Goal: Information Seeking & Learning: Learn about a topic

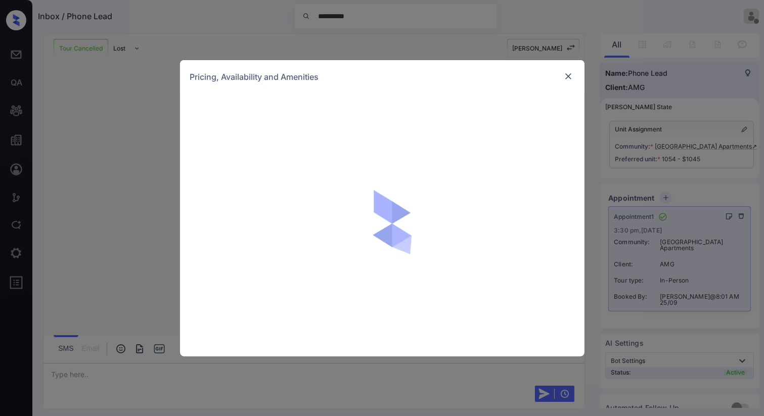
scroll to position [906, 0]
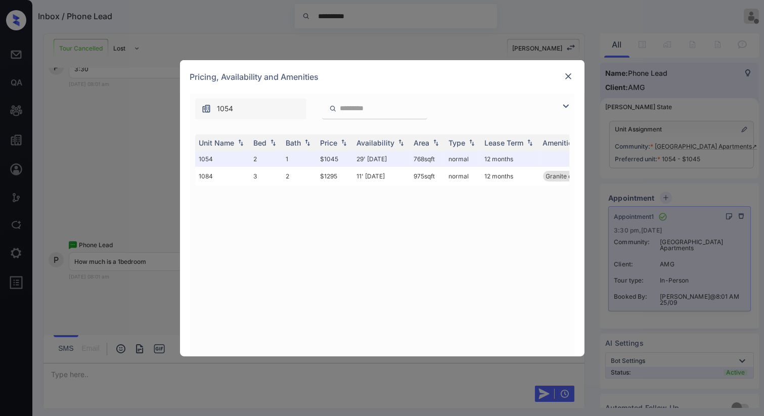
drag, startPoint x: 119, startPoint y: 162, endPoint x: 550, endPoint y: 125, distance: 432.1
click at [124, 159] on div "**********" at bounding box center [382, 208] width 764 height 416
click at [569, 76] on img at bounding box center [568, 76] width 10 height 10
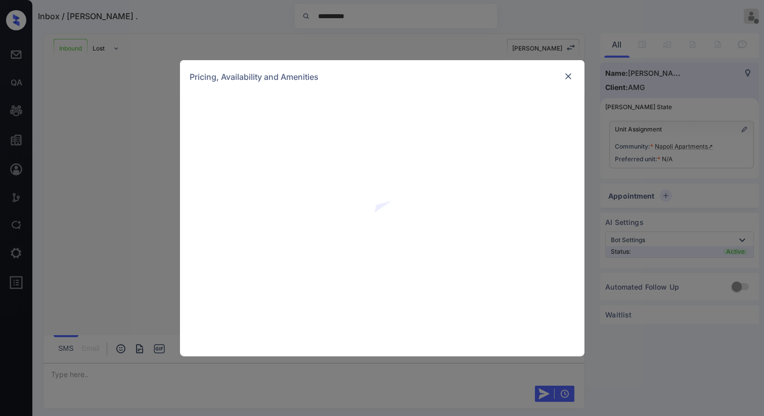
scroll to position [618, 0]
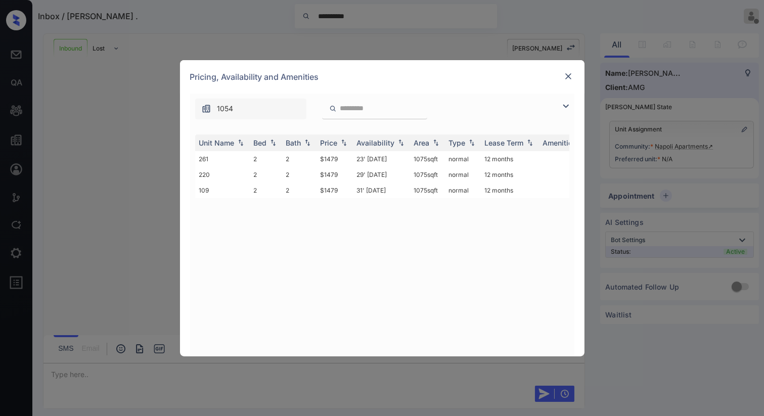
click at [569, 80] on img at bounding box center [568, 76] width 10 height 10
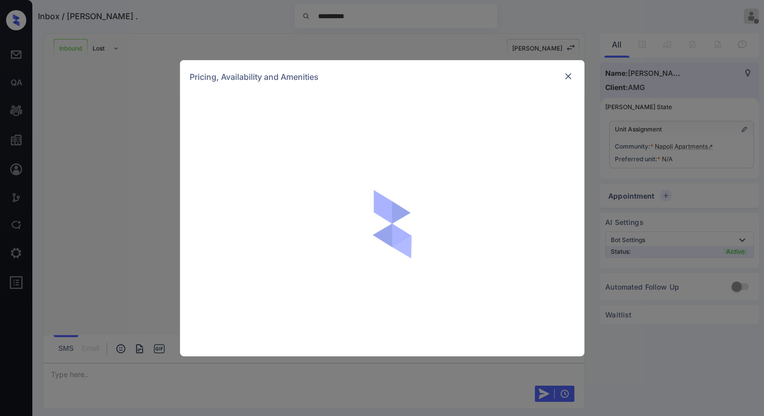
scroll to position [618, 0]
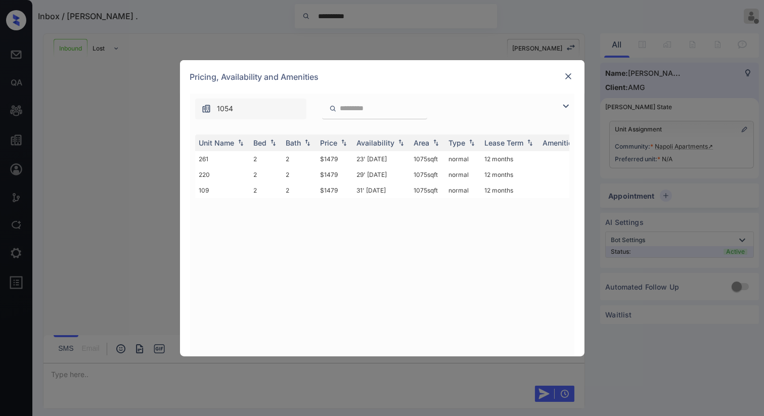
click at [566, 81] on img at bounding box center [568, 76] width 10 height 10
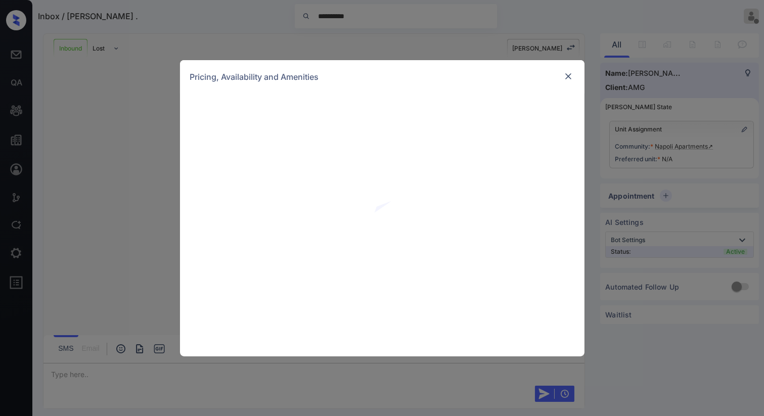
scroll to position [618, 0]
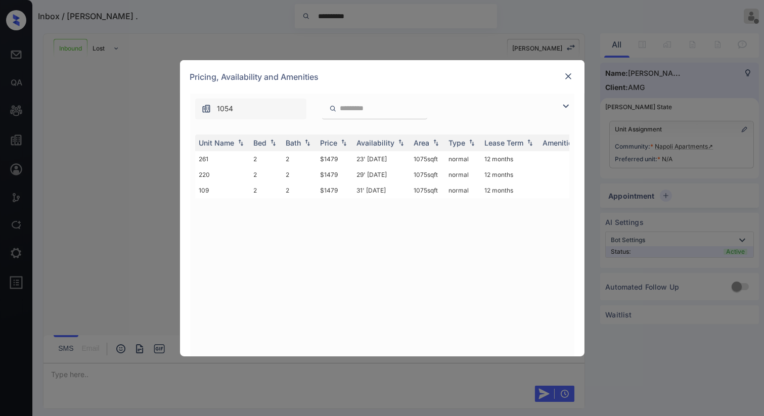
click at [565, 105] on img at bounding box center [565, 106] width 12 height 12
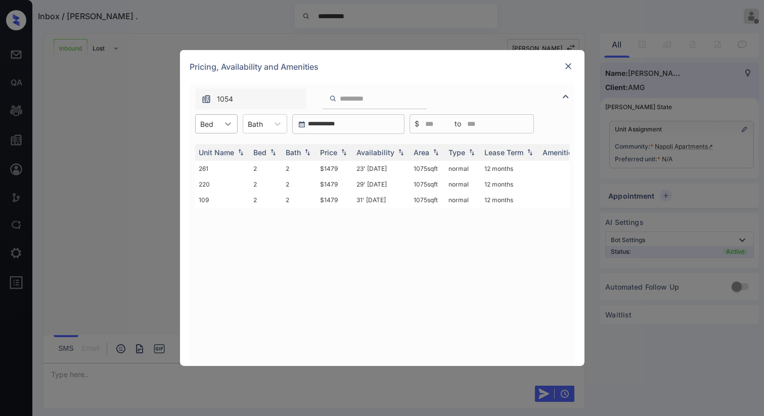
click at [228, 128] on icon at bounding box center [228, 124] width 10 height 10
drag, startPoint x: 697, startPoint y: 22, endPoint x: 593, endPoint y: 24, distance: 104.6
click at [696, 21] on div "**********" at bounding box center [382, 208] width 764 height 416
click at [567, 68] on img at bounding box center [568, 66] width 10 height 10
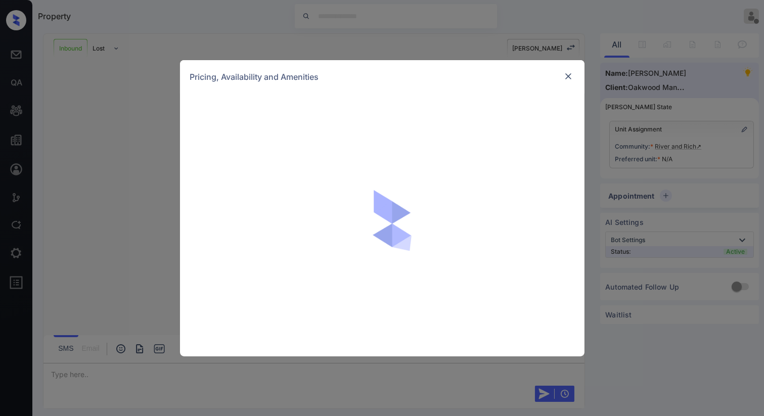
scroll to position [482, 0]
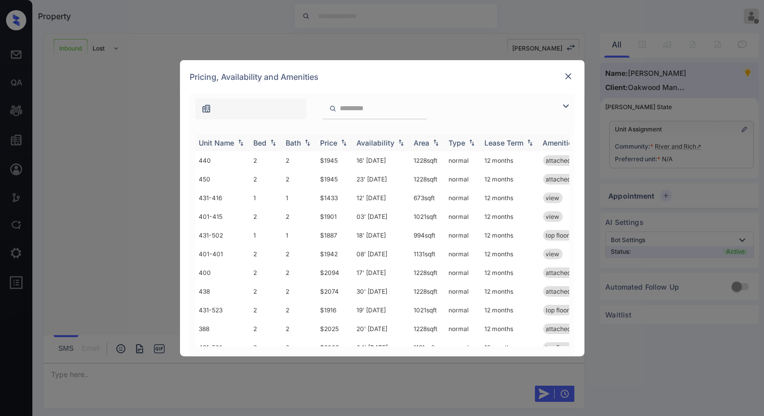
click at [266, 144] on div "Bed" at bounding box center [266, 142] width 24 height 9
click at [269, 143] on img at bounding box center [273, 143] width 10 height 8
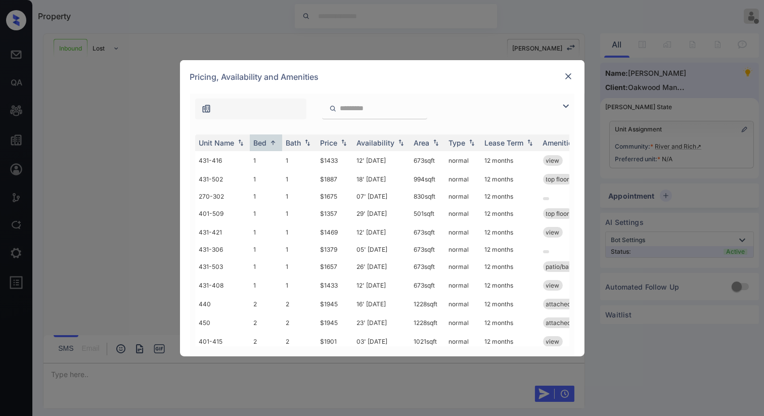
click at [566, 72] on img at bounding box center [568, 76] width 10 height 10
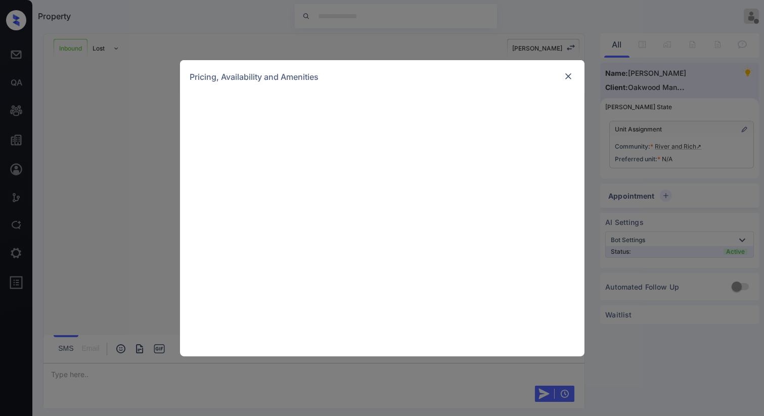
scroll to position [482, 0]
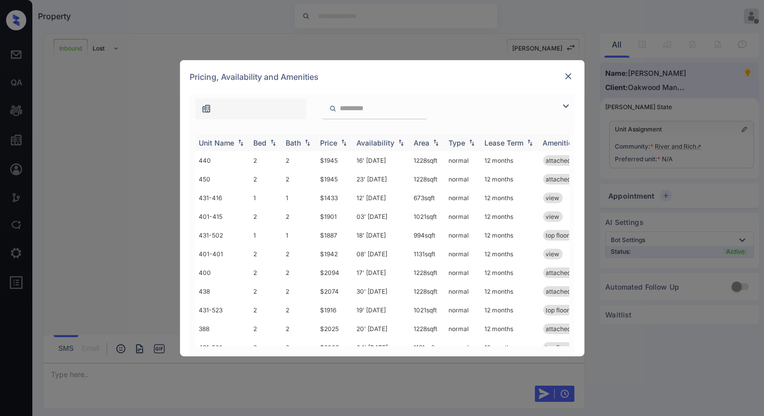
click at [269, 143] on img at bounding box center [273, 142] width 10 height 7
click at [269, 143] on img at bounding box center [273, 143] width 10 height 8
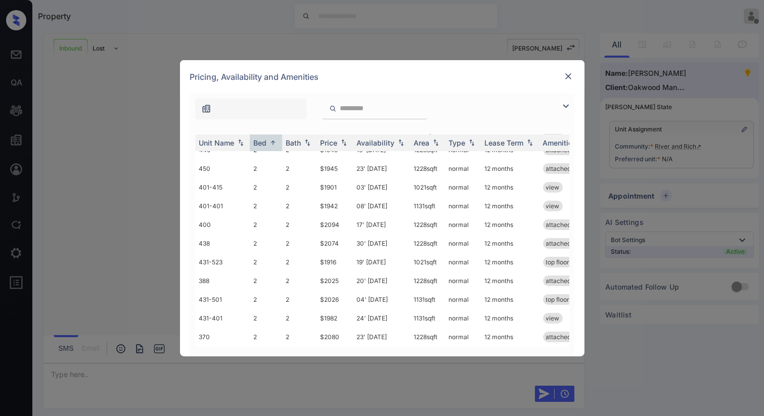
scroll to position [161, 0]
click at [276, 146] on img at bounding box center [273, 143] width 10 height 8
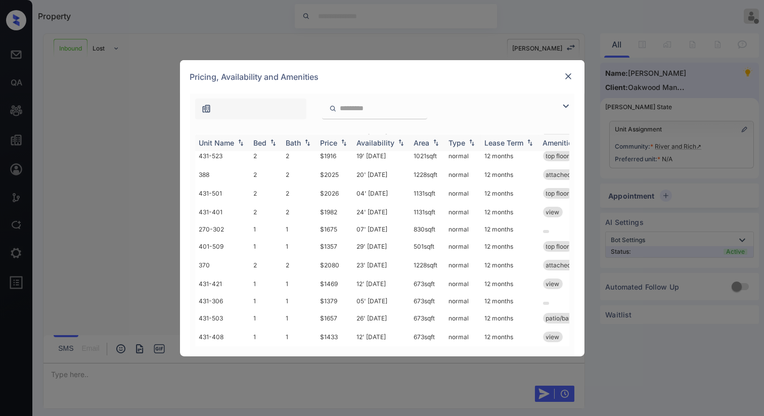
click at [276, 146] on div "Bed" at bounding box center [266, 142] width 24 height 9
click at [276, 146] on img at bounding box center [273, 143] width 10 height 8
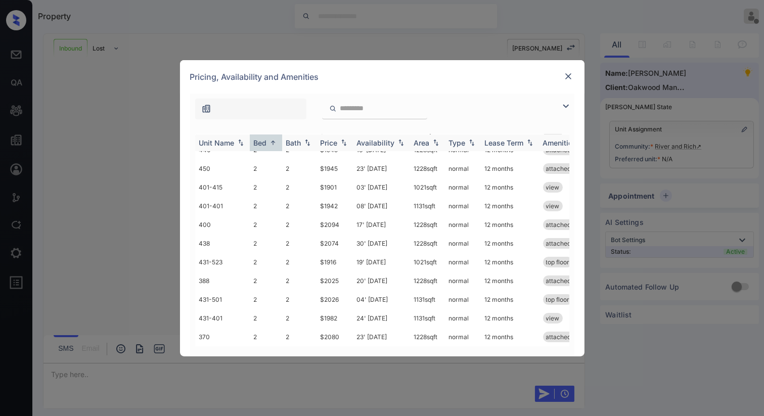
click at [276, 146] on img at bounding box center [273, 143] width 10 height 8
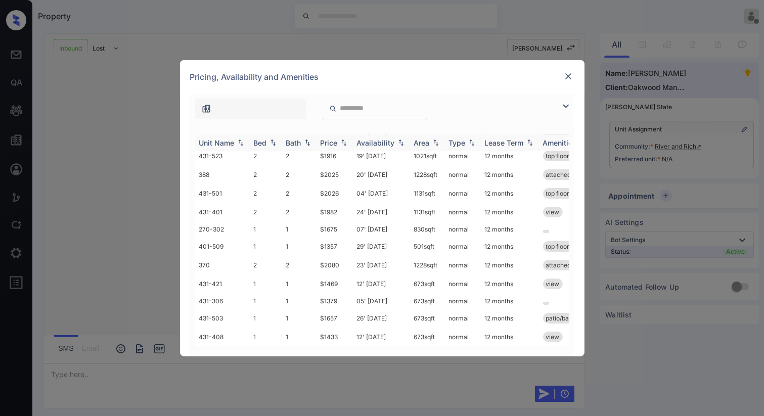
click at [276, 146] on div "Bed" at bounding box center [266, 142] width 24 height 9
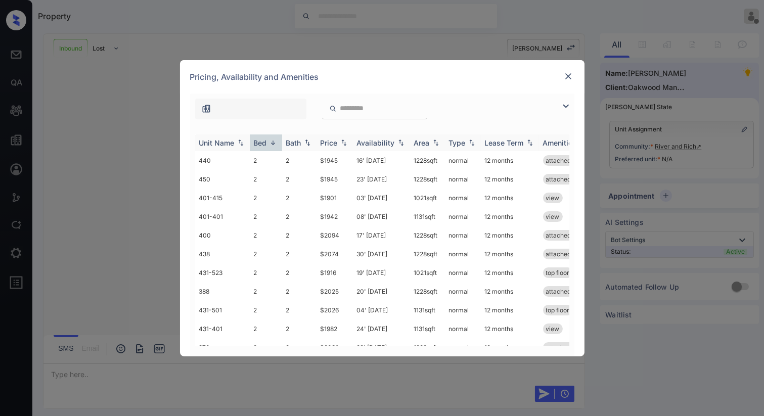
click at [340, 142] on img at bounding box center [344, 142] width 10 height 7
click at [340, 142] on img at bounding box center [344, 143] width 10 height 8
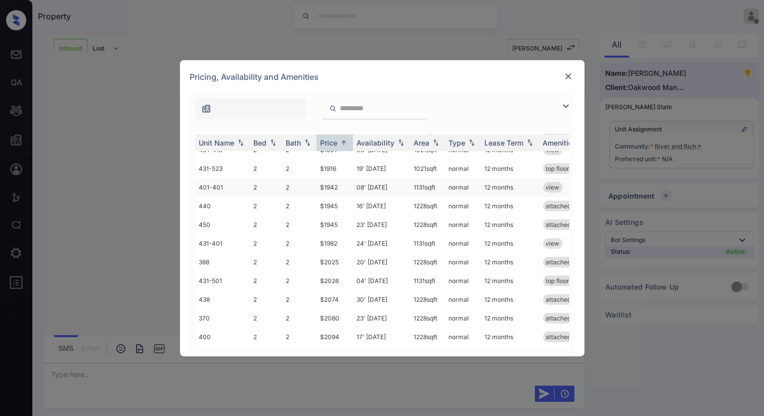
scroll to position [161, 0]
click at [569, 80] on img at bounding box center [568, 76] width 10 height 10
